Goal: Task Accomplishment & Management: Manage account settings

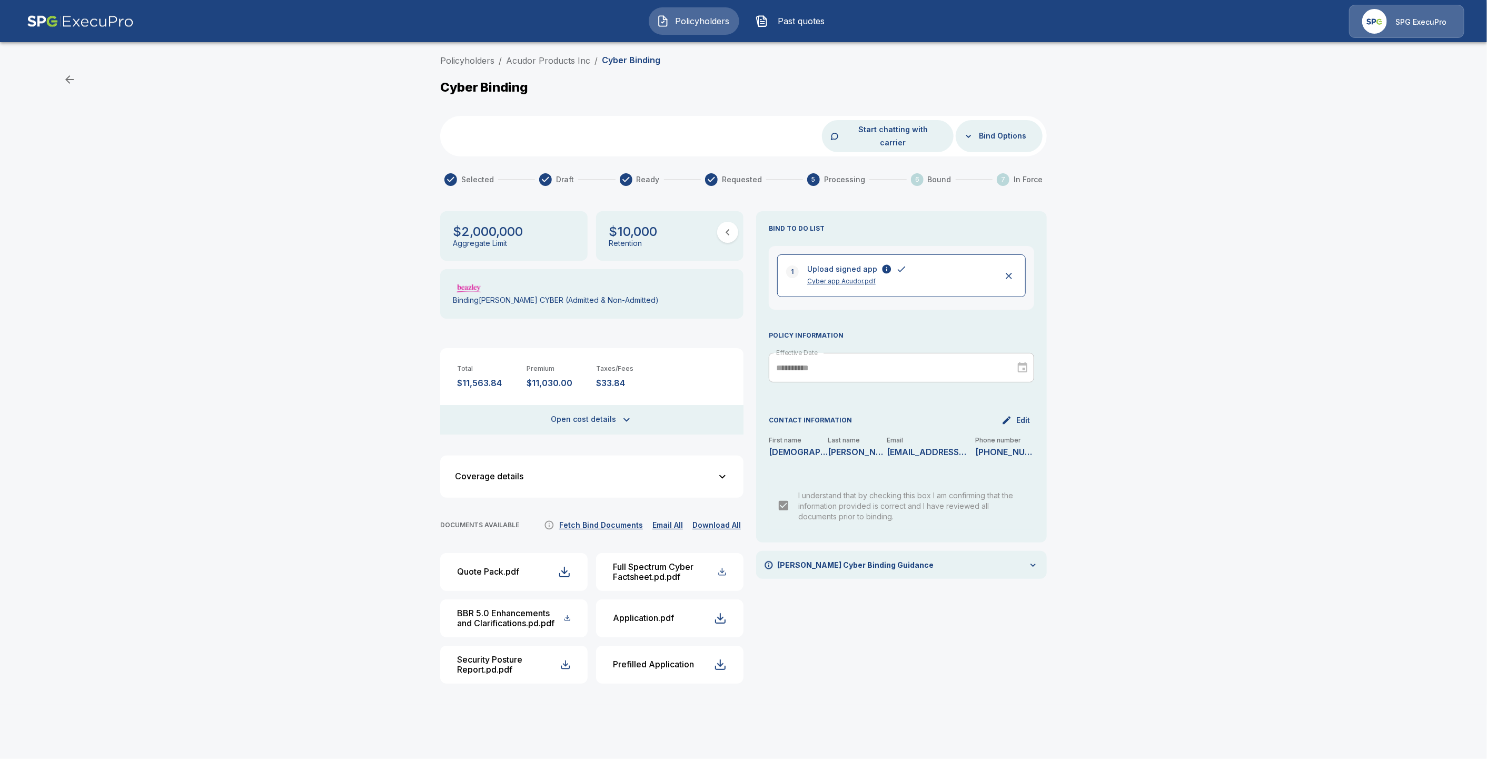
click at [700, 25] on span "Policyholders" at bounding box center [702, 21] width 58 height 13
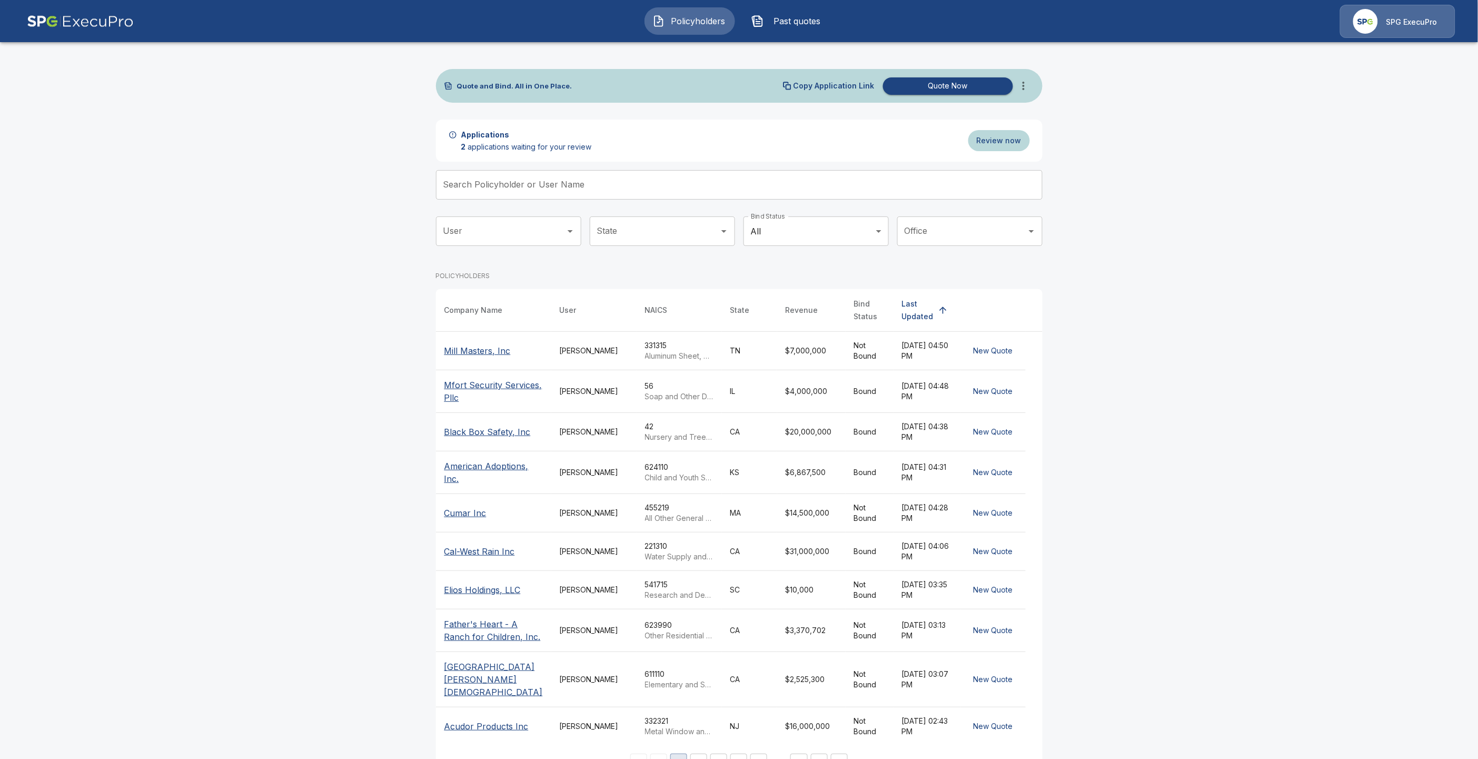
drag, startPoint x: 711, startPoint y: 207, endPoint x: 727, endPoint y: 181, distance: 30.4
click at [711, 205] on div "Search Policyholder or User Name Search Policyholder or User Name" at bounding box center [739, 189] width 607 height 38
click at [727, 181] on input "Search Policyholder or User Name" at bounding box center [733, 184] width 595 height 29
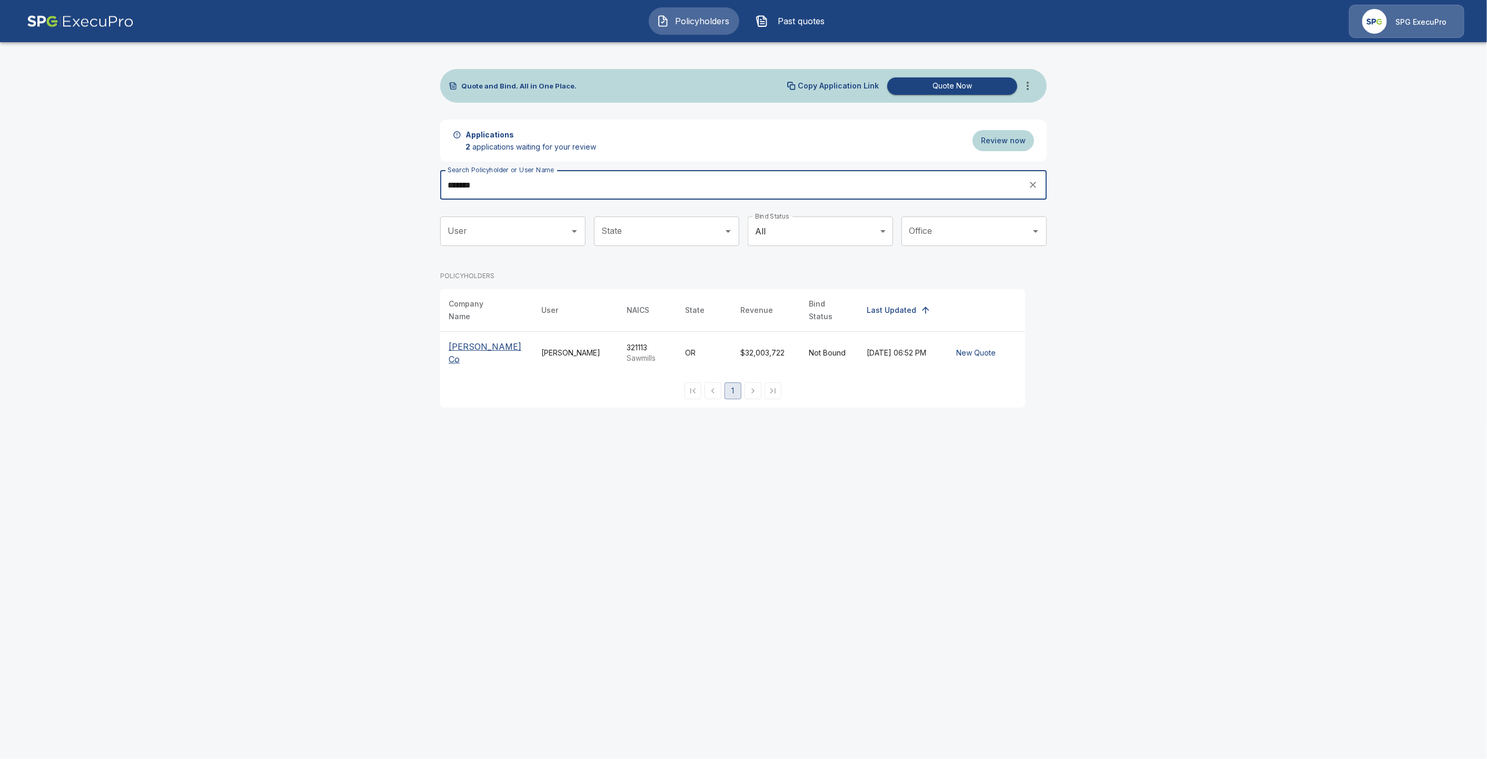
type input "*******"
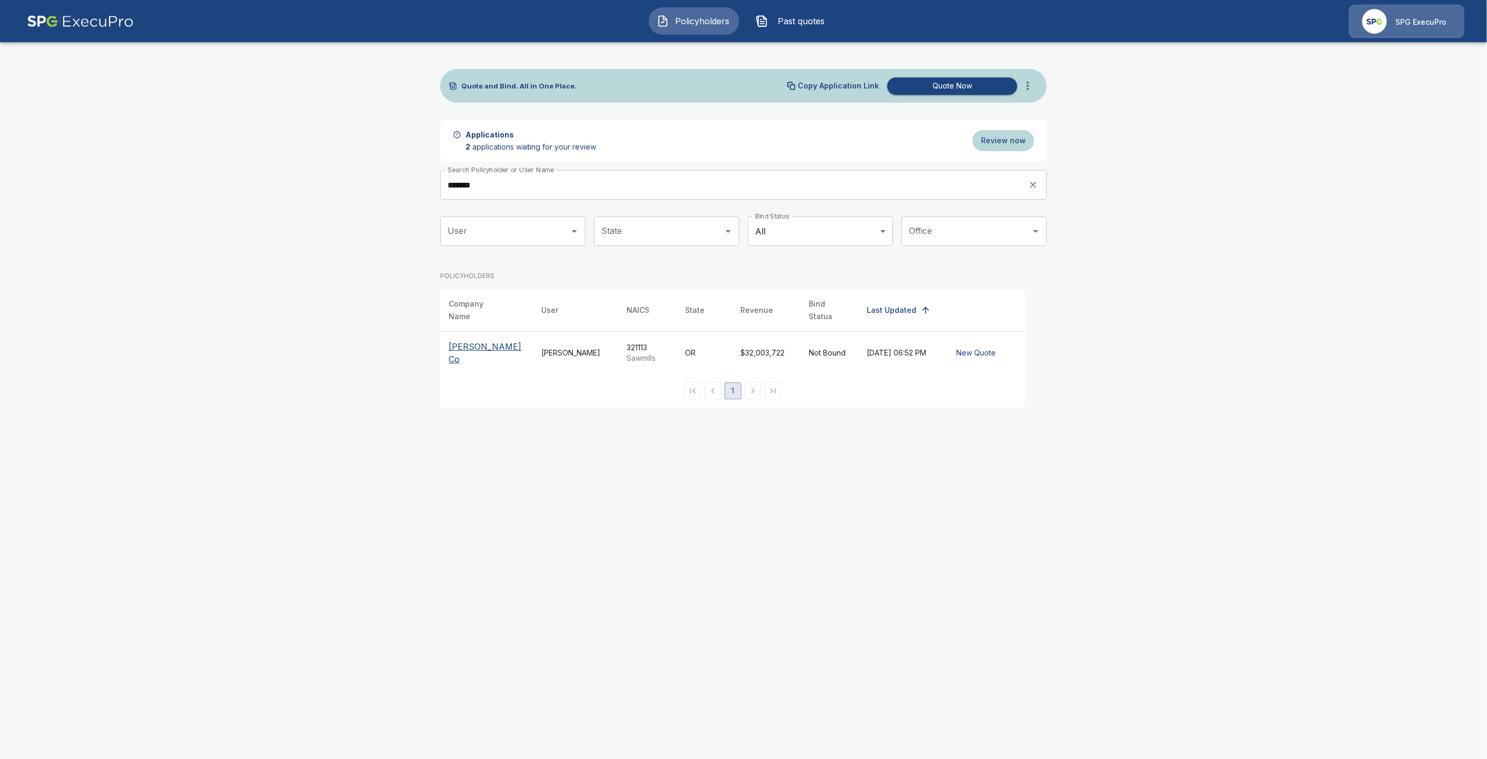
click at [467, 340] on p "[PERSON_NAME] Co" at bounding box center [487, 352] width 76 height 25
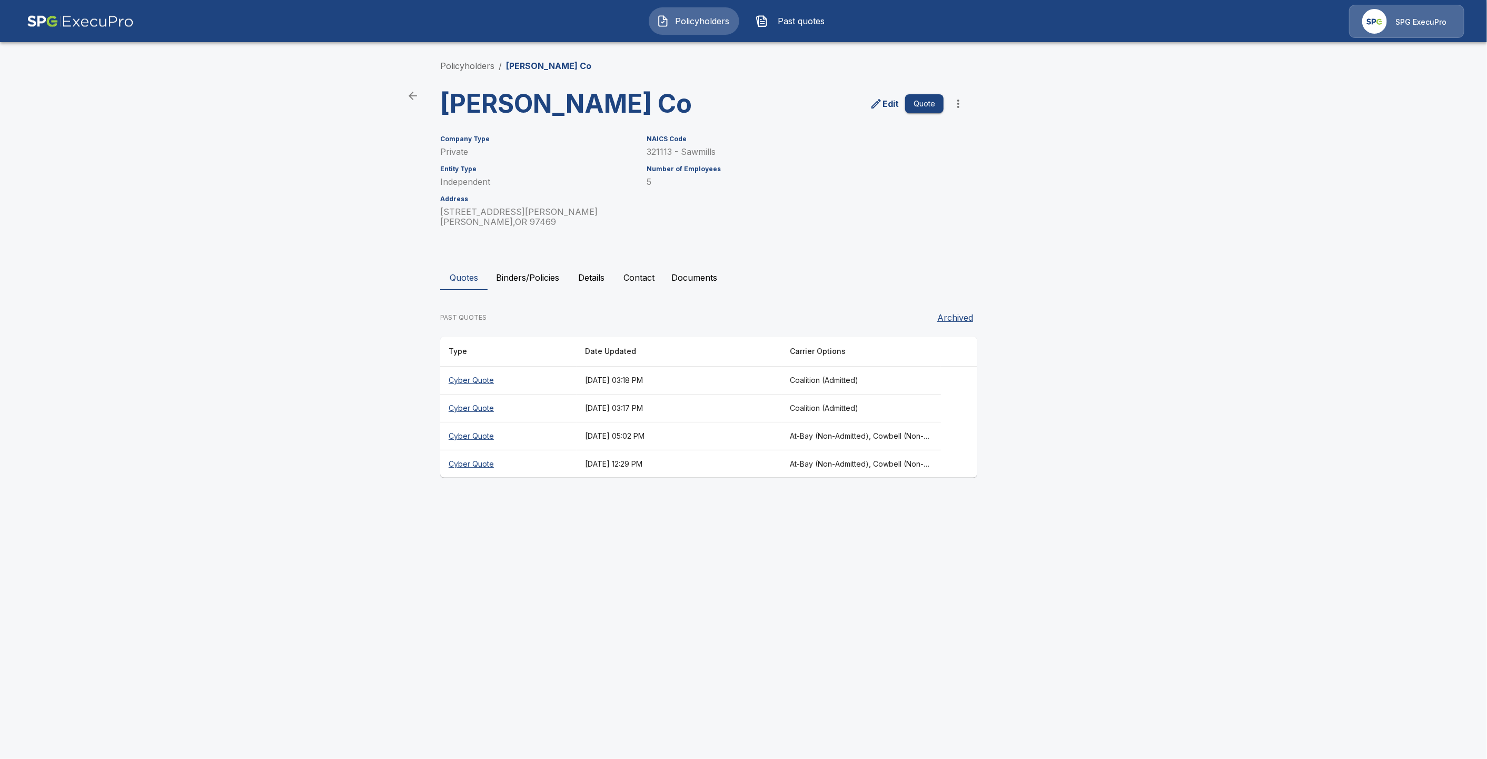
click at [1101, 478] on main "Policyholders / Herbert Lumber Co Herbert Lumber Co Edit Quote Company Type Pri…" at bounding box center [743, 249] width 1487 height 498
click at [516, 280] on button "Binders/Policies" at bounding box center [528, 277] width 80 height 25
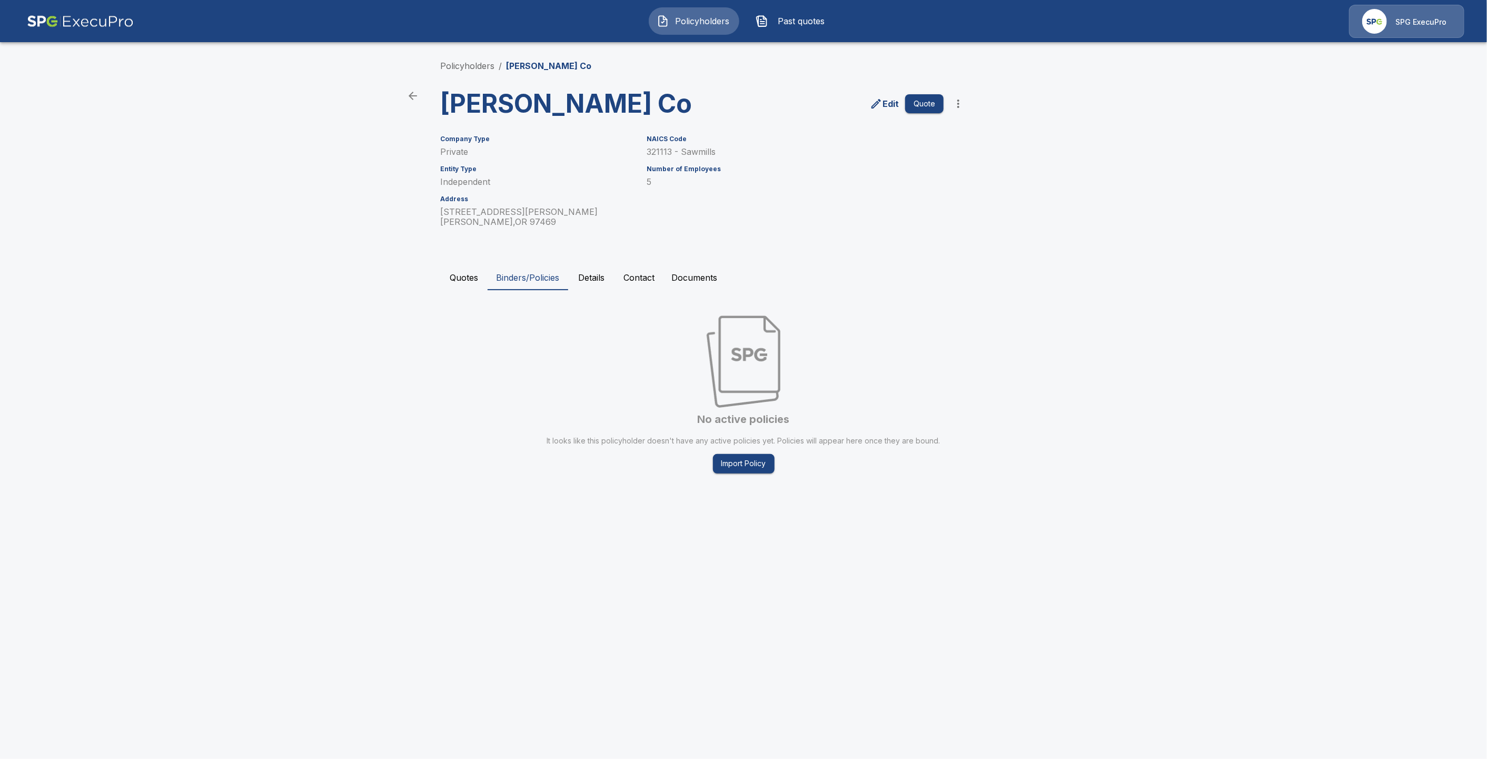
click at [967, 315] on div "No active policies It looks like this policyholder doesn't have any active poli…" at bounding box center [743, 395] width 607 height 192
click at [450, 283] on button "Quotes" at bounding box center [463, 277] width 47 height 25
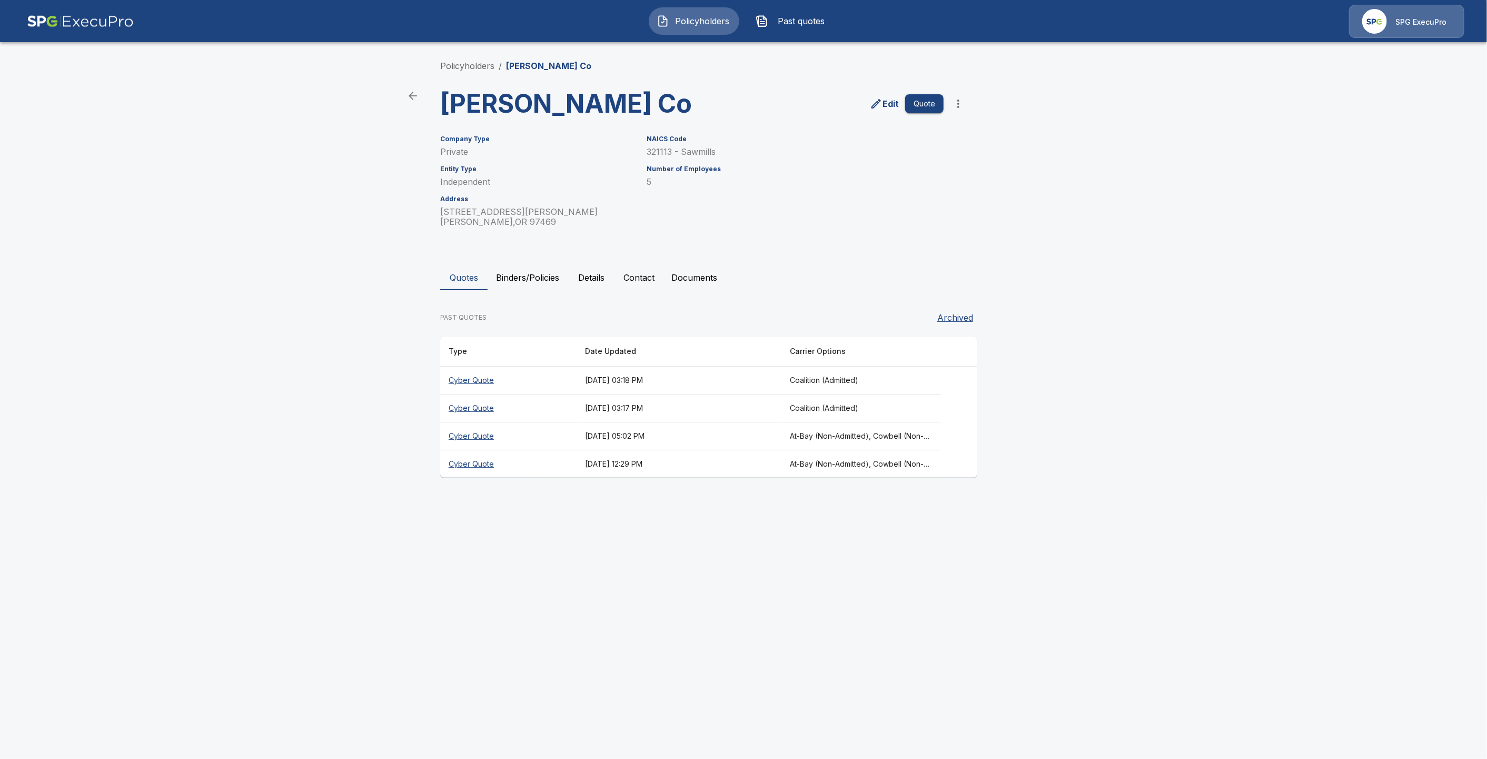
click at [485, 381] on th "Cyber Quote" at bounding box center [508, 380] width 136 height 28
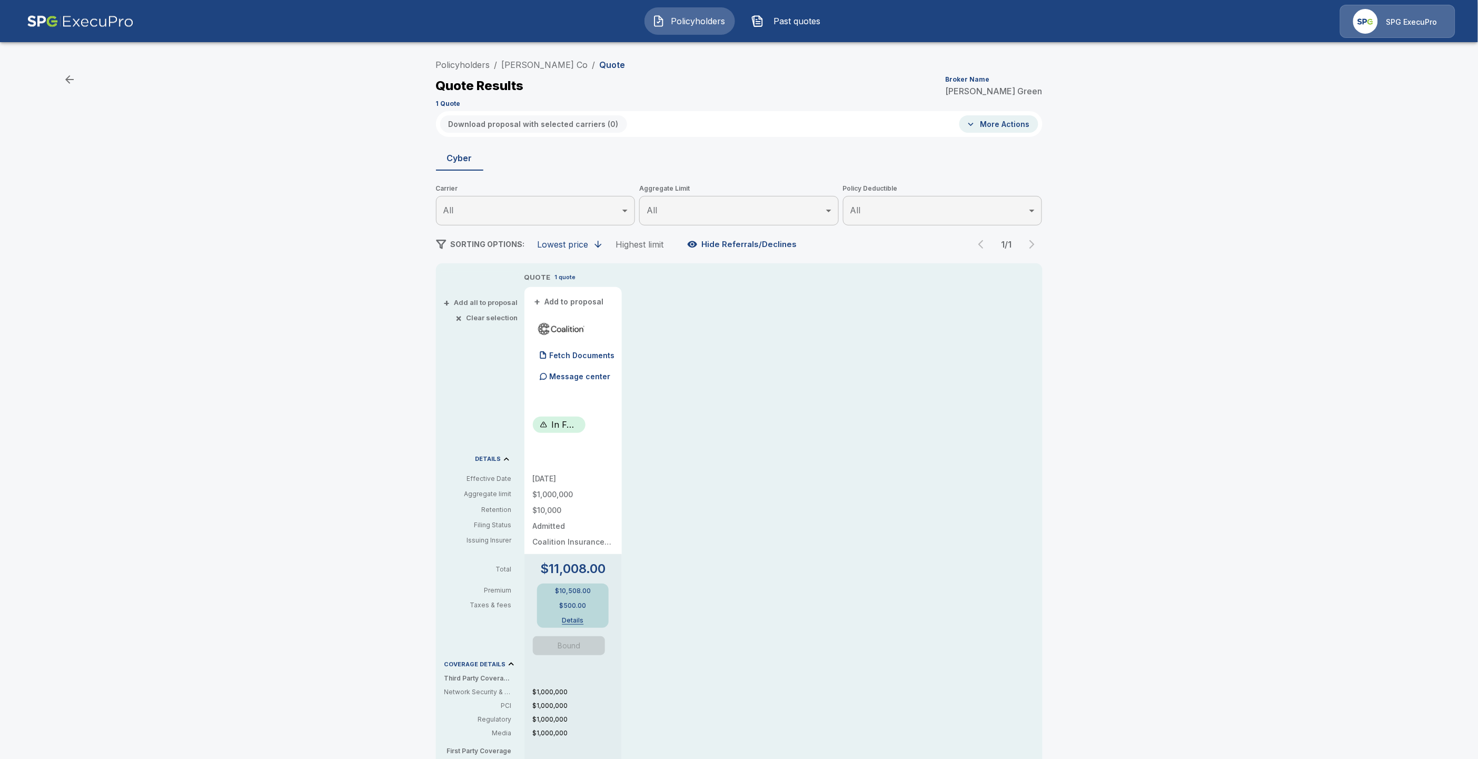
click at [576, 649] on span "Bound" at bounding box center [573, 645] width 81 height 19
click at [819, 661] on div "QUOTE 1 quote + Add to proposal Fetch Documents Message center In Force 8/11/20…" at bounding box center [783, 616] width 518 height 688
click at [682, 625] on div "QUOTE 1 quote + Add to proposal Fetch Documents Message center In Force 8/11/20…" at bounding box center [783, 616] width 518 height 688
click at [577, 619] on button "Details" at bounding box center [573, 620] width 42 height 6
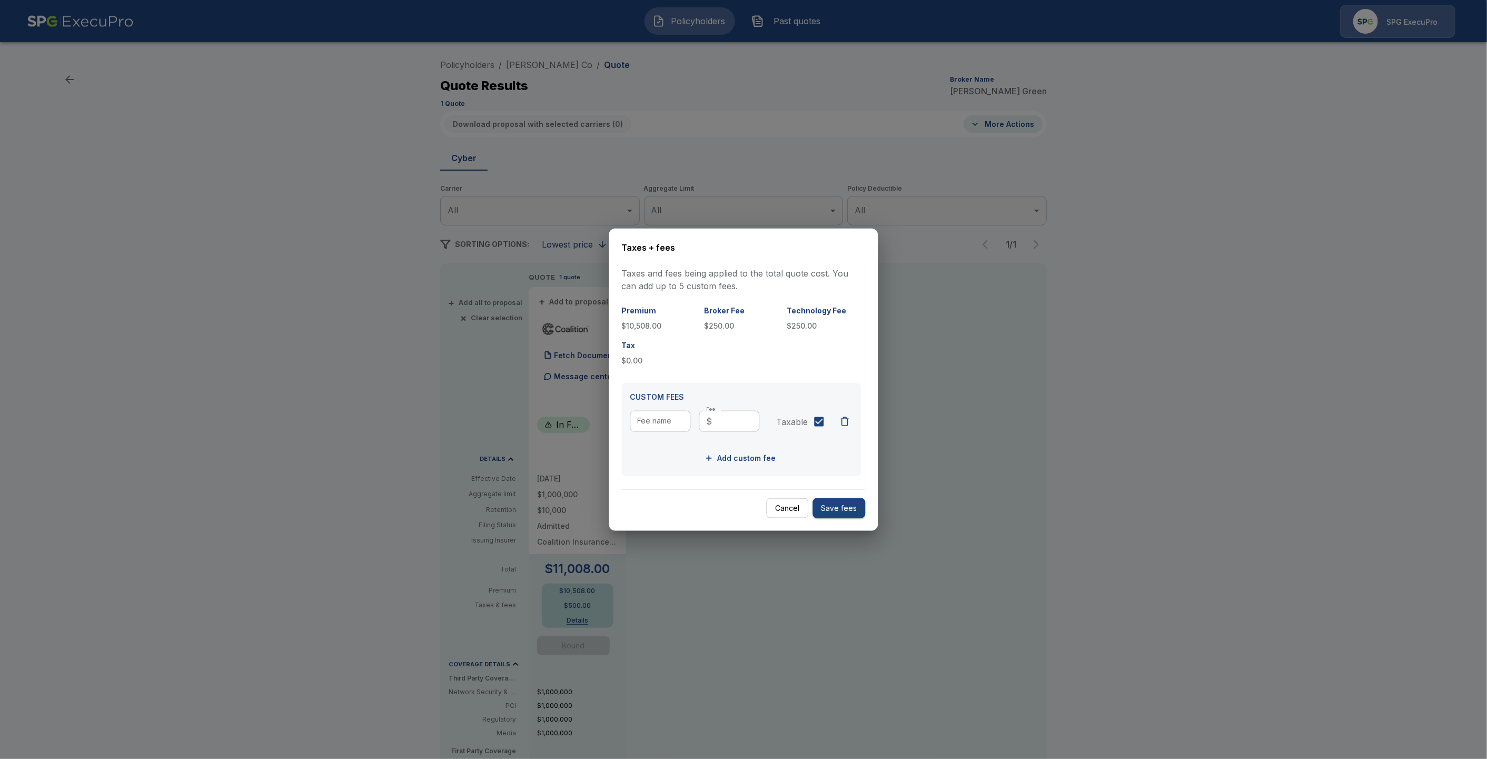
click at [1039, 590] on div at bounding box center [743, 379] width 1487 height 759
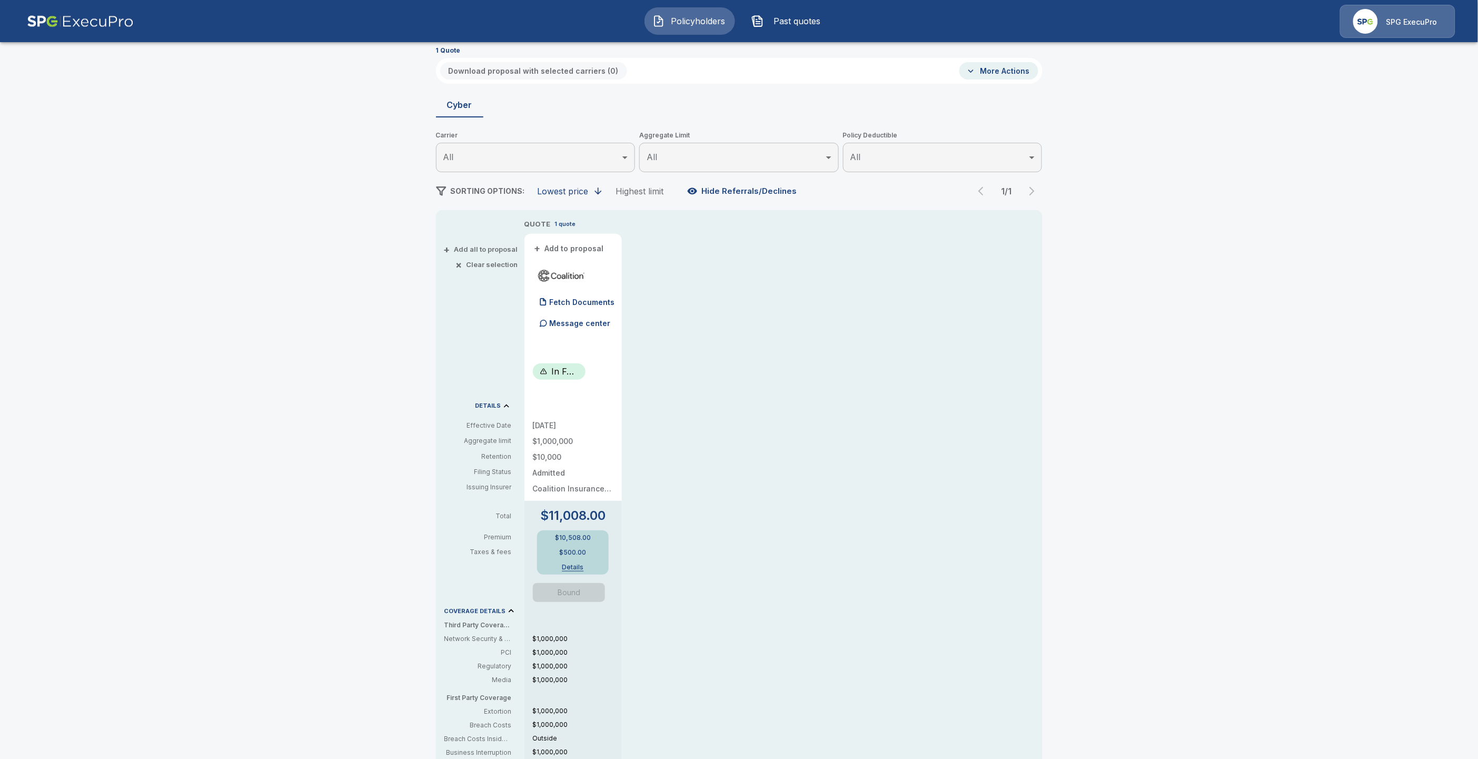
scroll to position [58, 0]
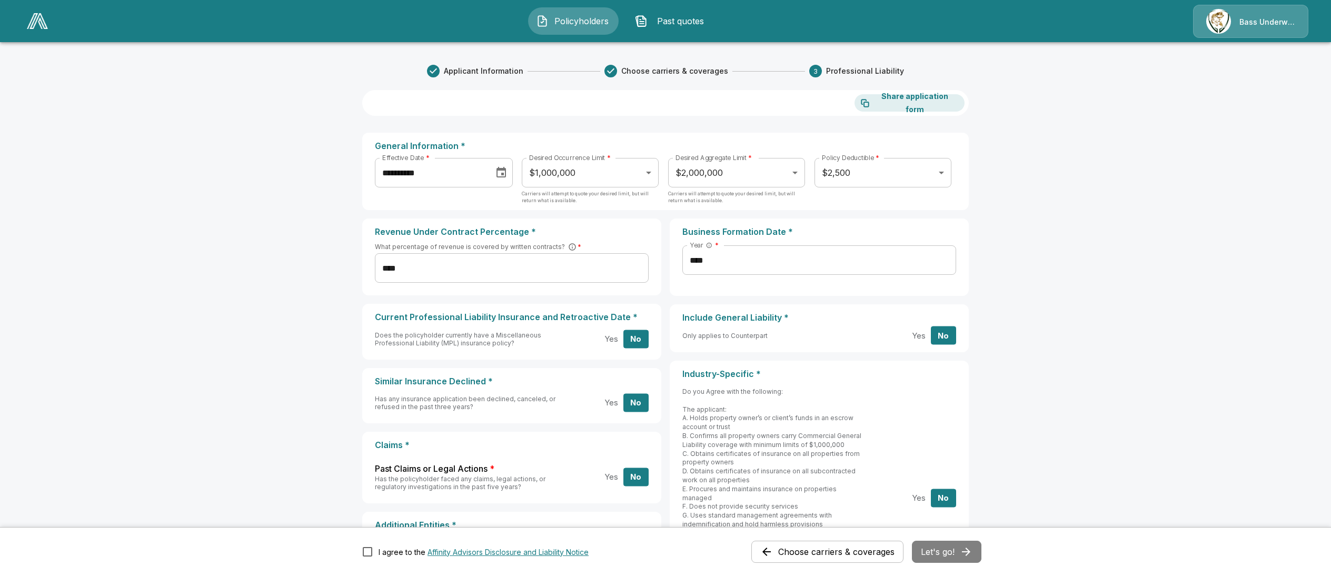
scroll to position [241, 0]
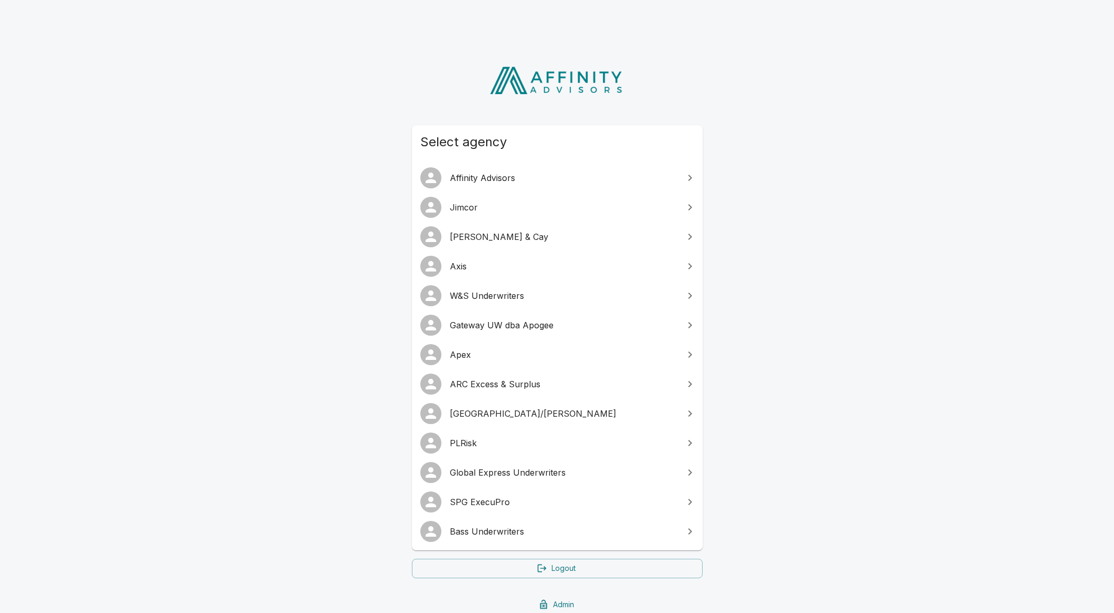
click at [504, 499] on span "SPG ExecuPro" at bounding box center [563, 502] width 227 height 13
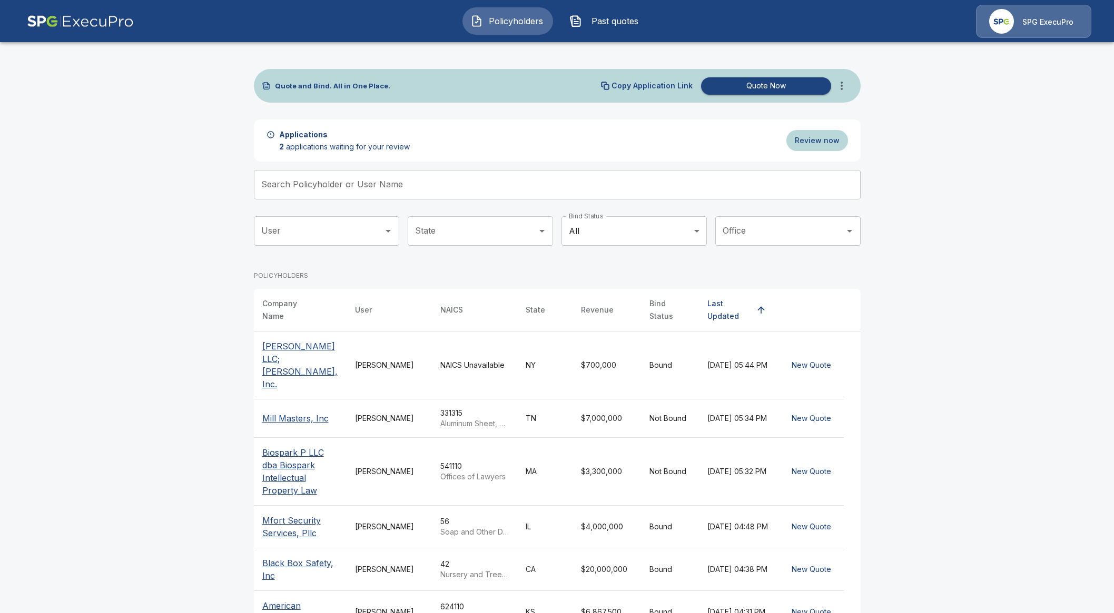
click at [499, 183] on input "Search Policyholder or User Name" at bounding box center [551, 184] width 595 height 29
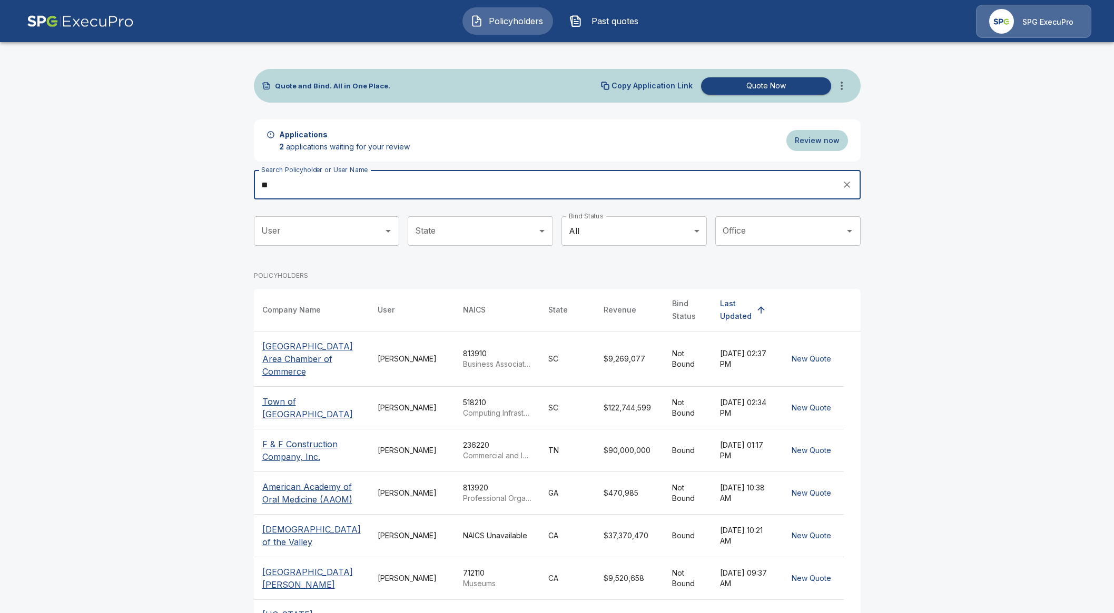
type input "*"
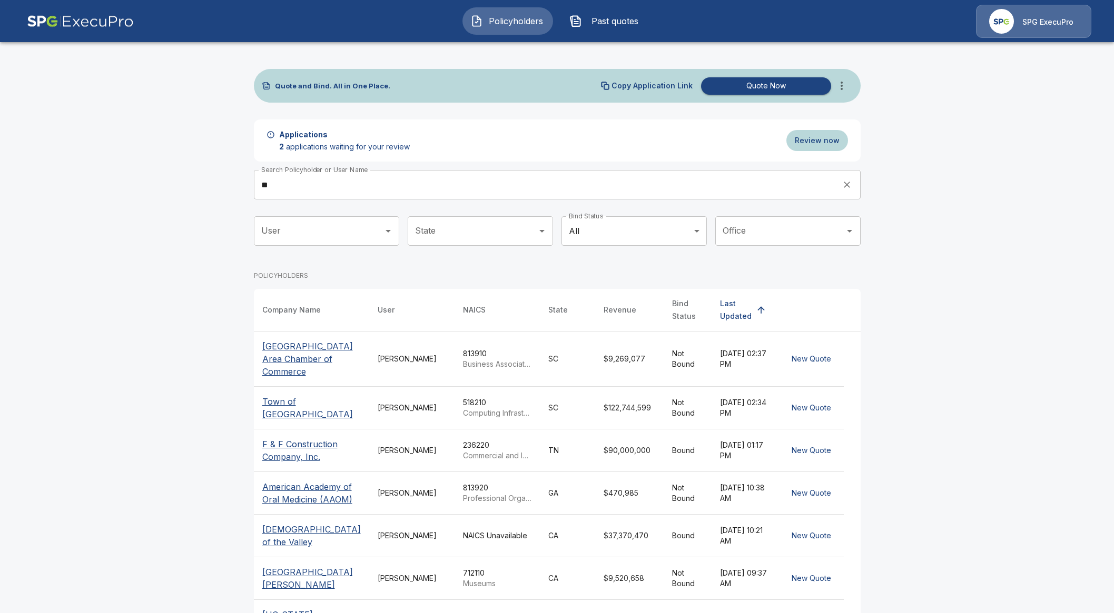
click at [295, 445] on p "F & F Construction Company, Inc." at bounding box center [311, 450] width 98 height 25
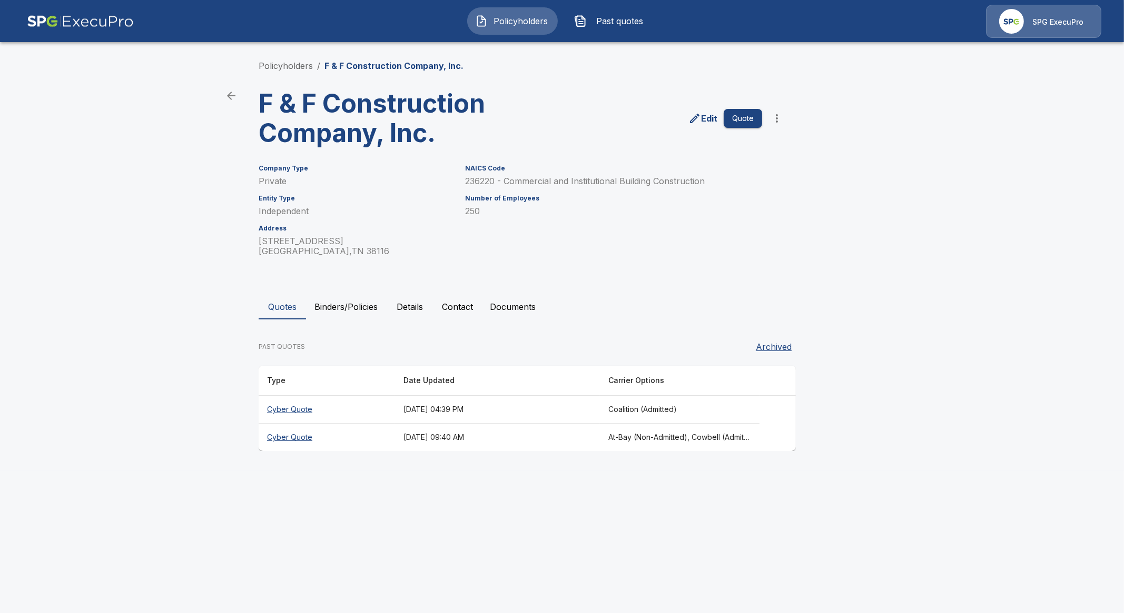
click at [286, 414] on th "Cyber Quote" at bounding box center [327, 410] width 136 height 28
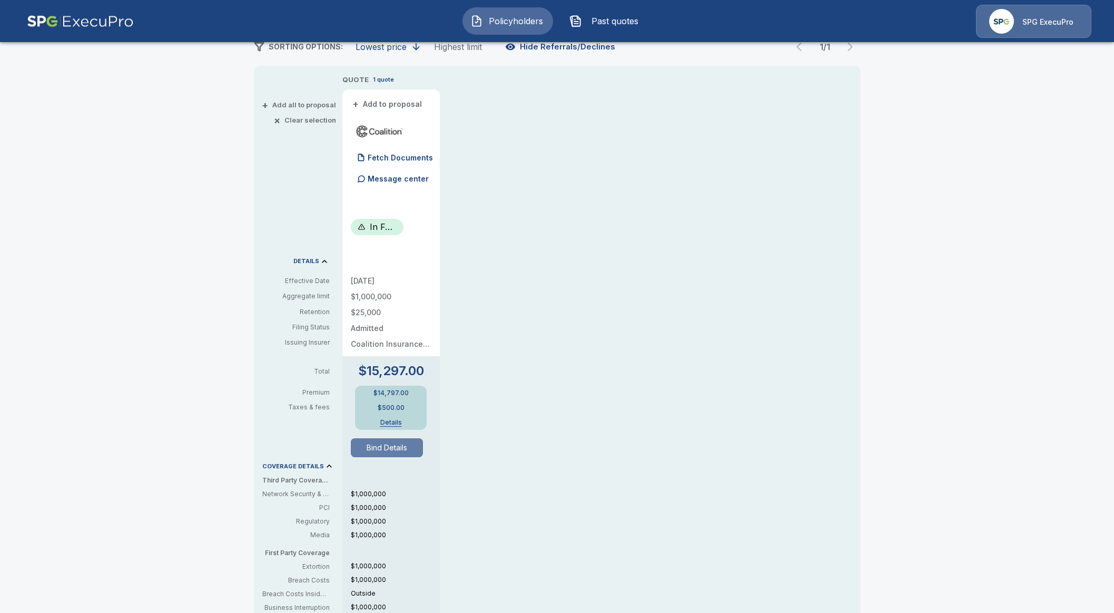
click at [402, 446] on button "Bind Details" at bounding box center [387, 448] width 73 height 19
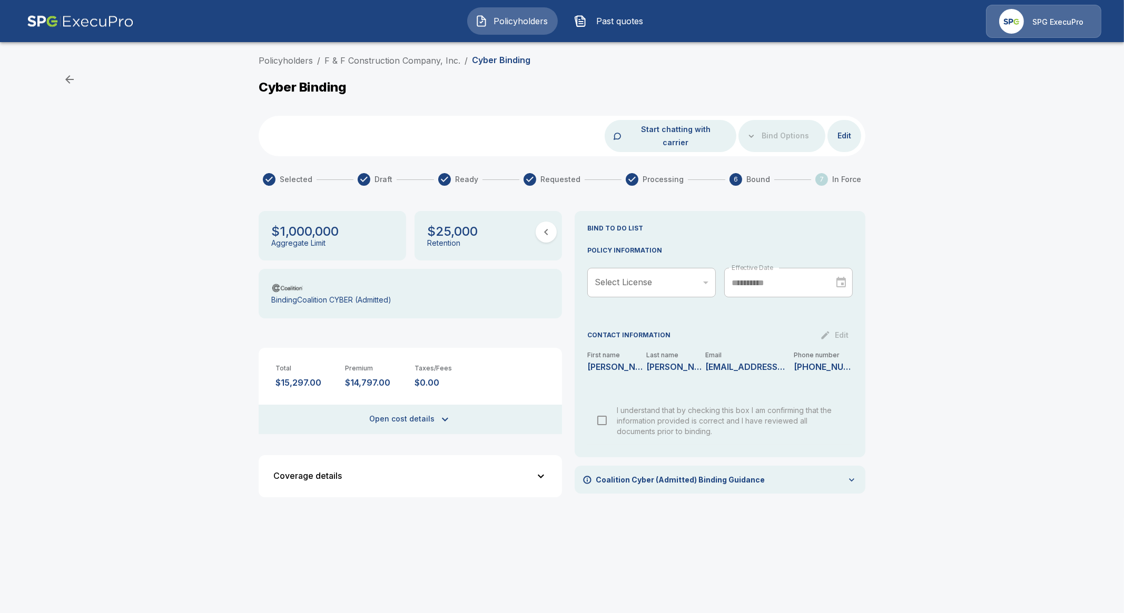
click at [688, 268] on div "​" at bounding box center [651, 282] width 128 height 29
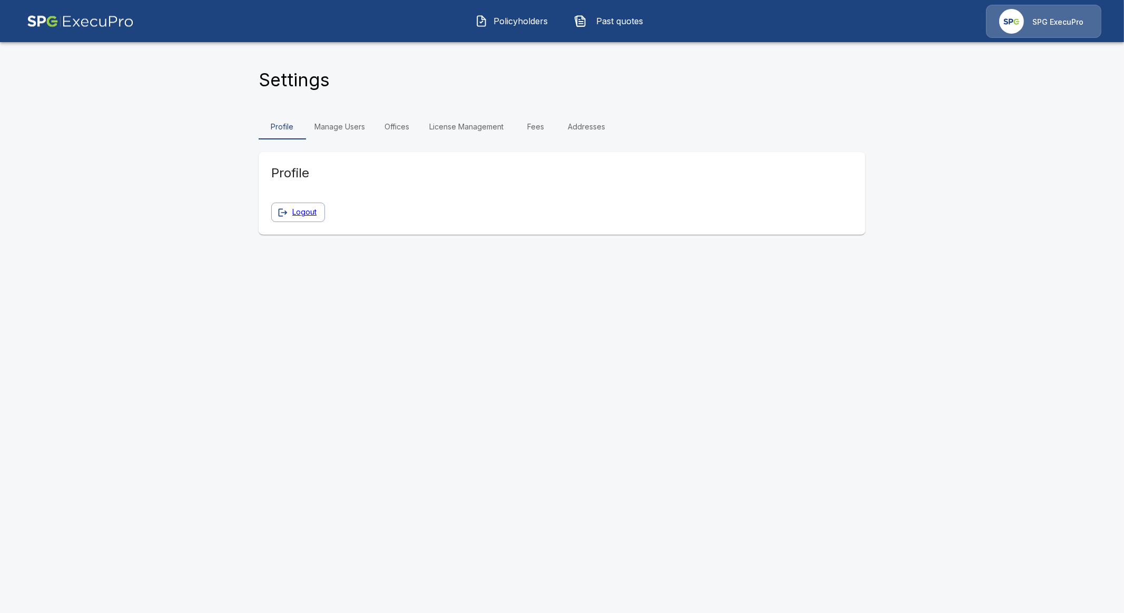
click at [350, 123] on link "Manage Users" at bounding box center [339, 126] width 67 height 25
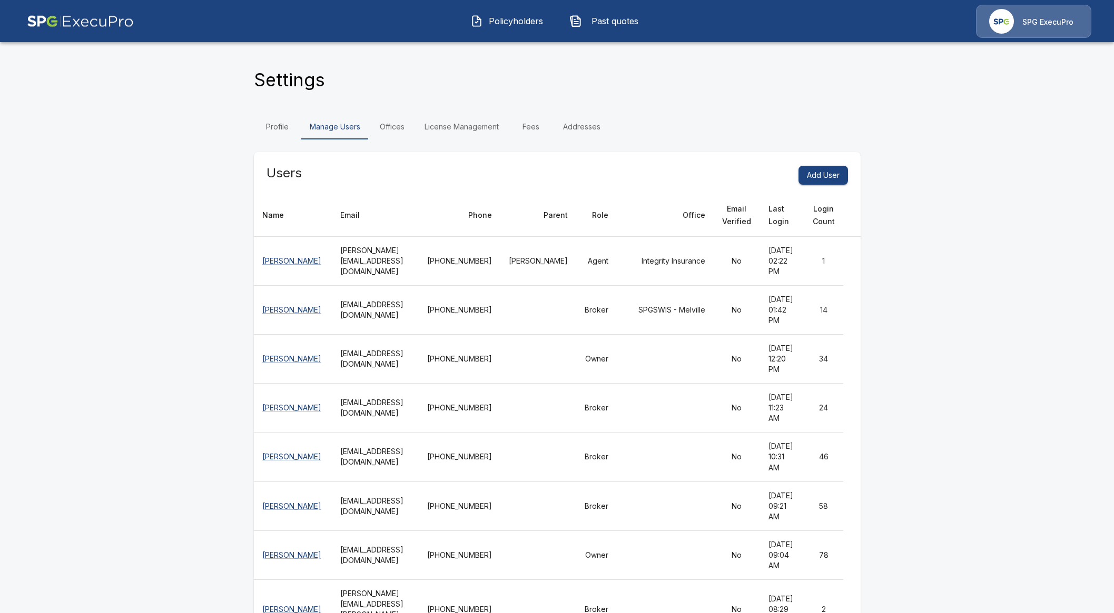
click at [470, 134] on link "License Management" at bounding box center [461, 126] width 91 height 25
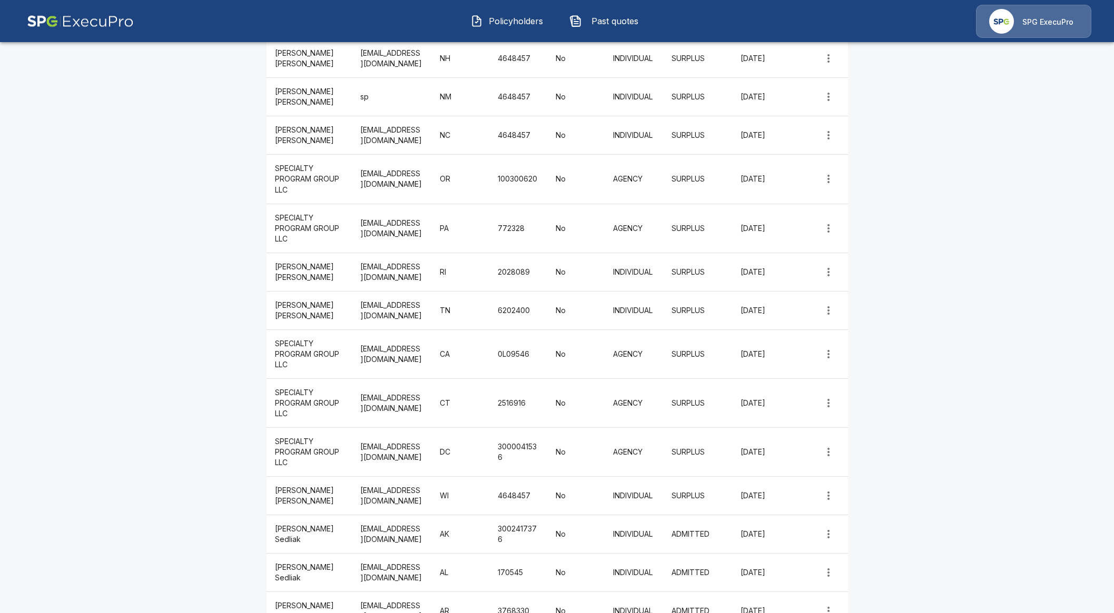
click at [913, 352] on main "Settings Profile Manage Users Offices License Management Fees Addresses License…" at bounding box center [557, 408] width 1114 height 3712
click at [907, 364] on main "Settings Profile Manage Users Offices License Management Fees Addresses License…" at bounding box center [557, 408] width 1114 height 3712
drag, startPoint x: 792, startPoint y: 304, endPoint x: 280, endPoint y: 298, distance: 512.9
click at [280, 298] on tr "[PERSON_NAME] [EMAIL_ADDRESS][DOMAIN_NAME] TN 6202400 No INDIVIDUAL SURPLUS [DA…" at bounding box center [556, 310] width 581 height 38
copy tr "[PERSON_NAME] [EMAIL_ADDRESS][DOMAIN_NAME] TN 6202400 No INDIVIDUAL SURPLUS [DA…"
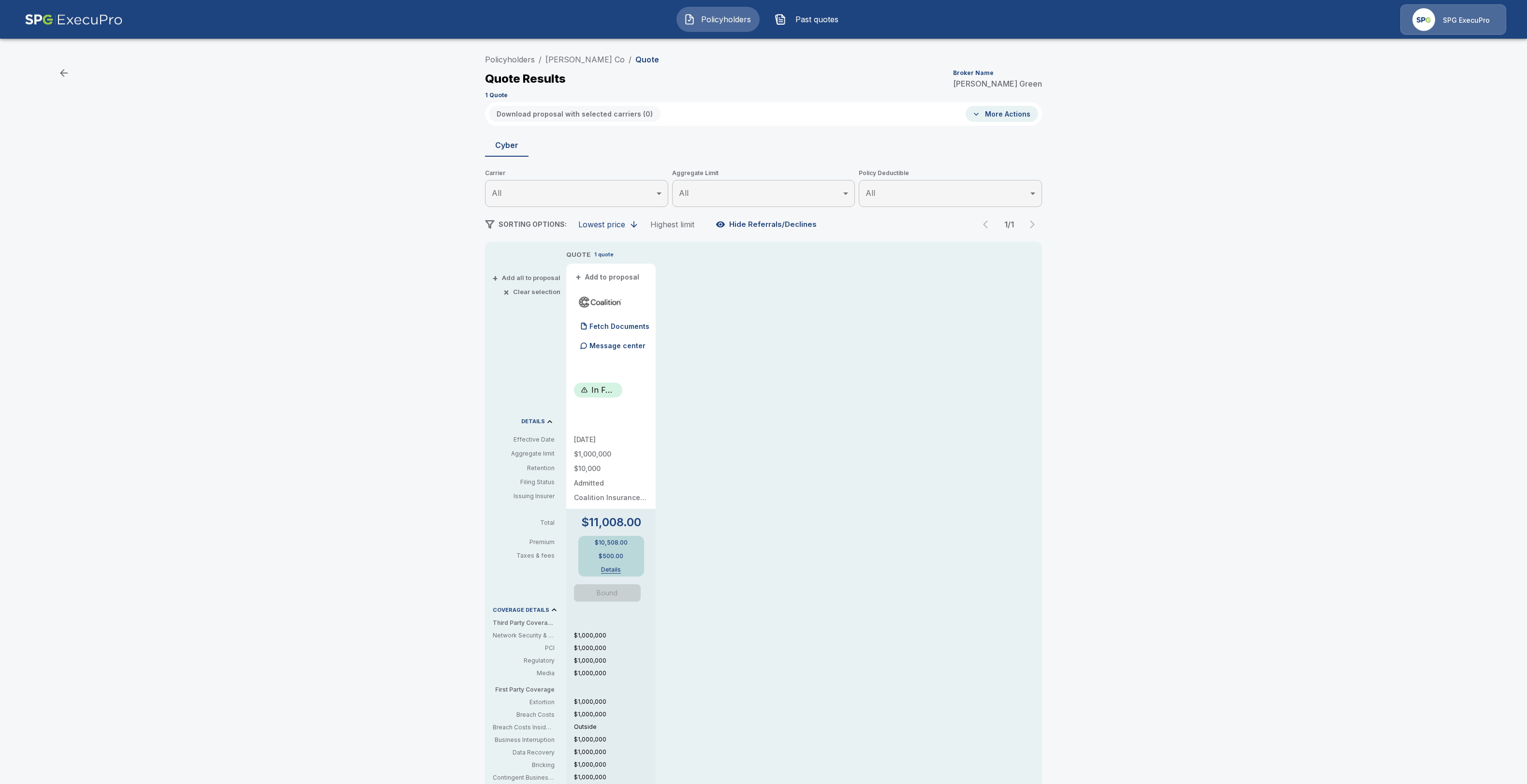
scroll to position [53, 0]
